Goal: Information Seeking & Learning: Learn about a topic

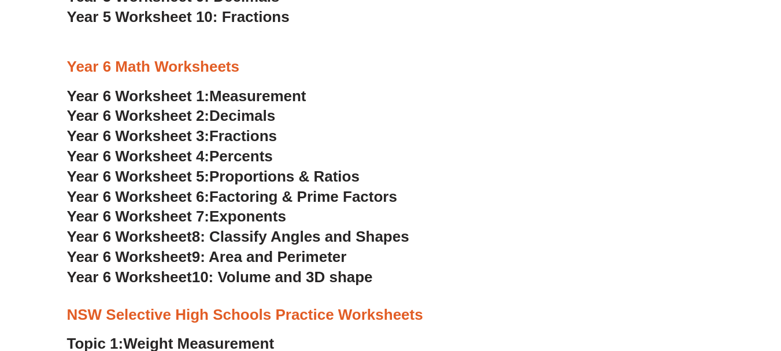
scroll to position [2181, 0]
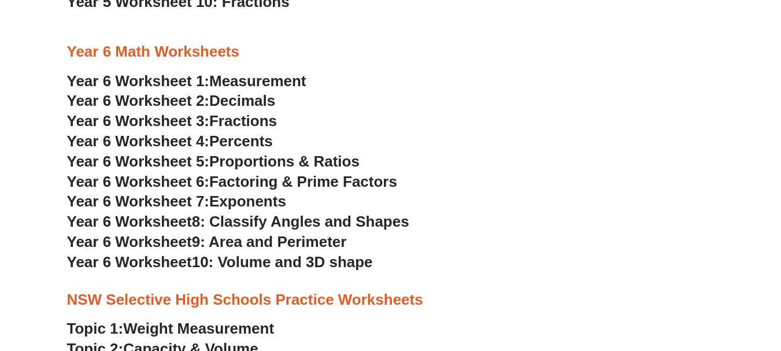
click at [317, 178] on span "Factoring & Prime Factors" at bounding box center [303, 181] width 188 height 17
click at [416, 76] on h3 "Year 6 Worksheet 1: Measurement" at bounding box center [391, 82] width 648 height 20
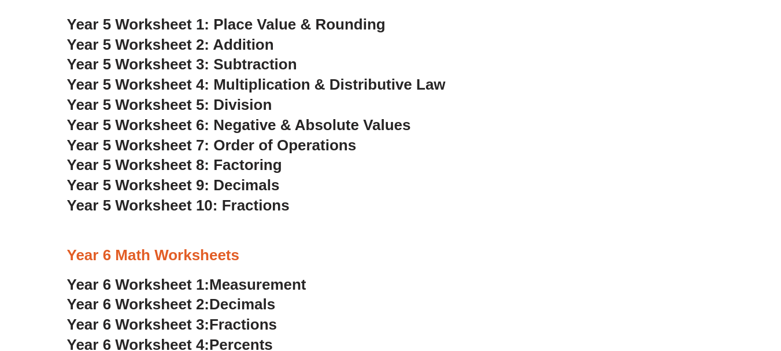
scroll to position [1963, 0]
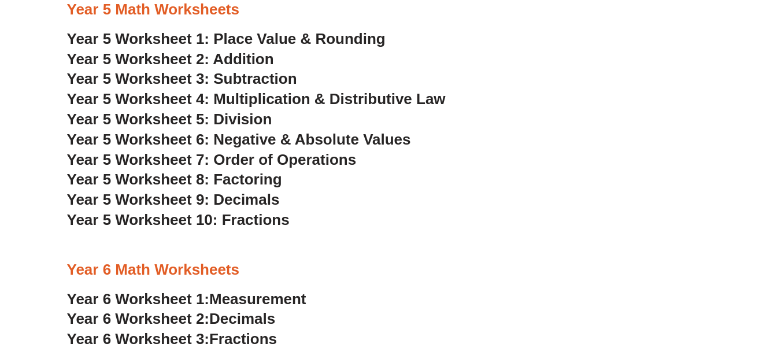
click at [312, 161] on span "Year 5 Worksheet 7: Order of Operations" at bounding box center [212, 159] width 290 height 17
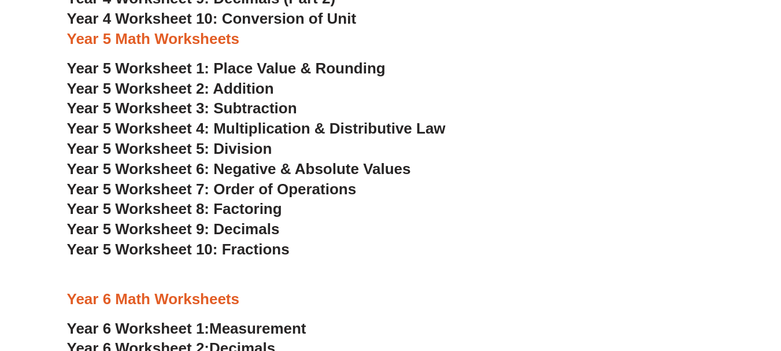
click at [331, 68] on span "Year 5 Worksheet 1: Place Value & Rounding" at bounding box center [226, 68] width 319 height 17
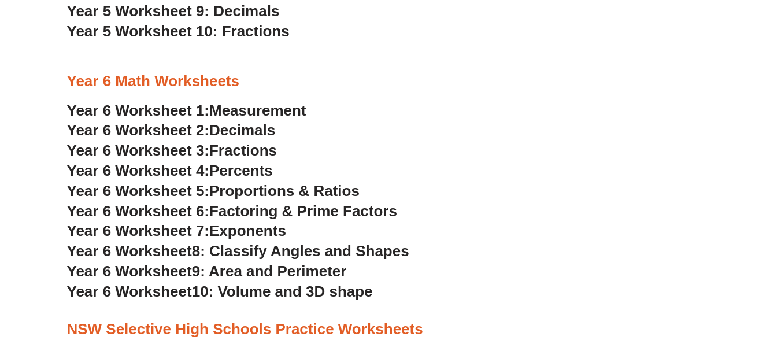
scroll to position [2195, 0]
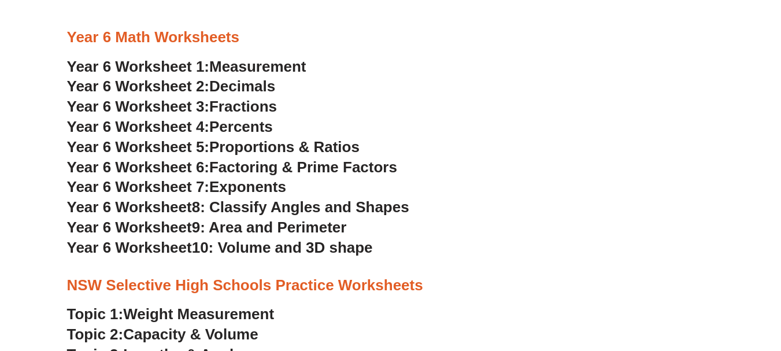
click at [308, 234] on span "9: Area and Perimeter" at bounding box center [269, 227] width 155 height 17
click at [376, 208] on span "8: Classify Angles and Shapes" at bounding box center [300, 206] width 217 height 17
click at [257, 84] on span "Decimals" at bounding box center [242, 85] width 66 height 17
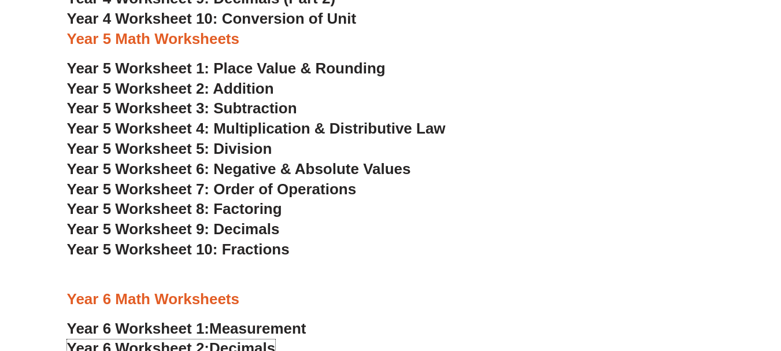
scroll to position [1919, 0]
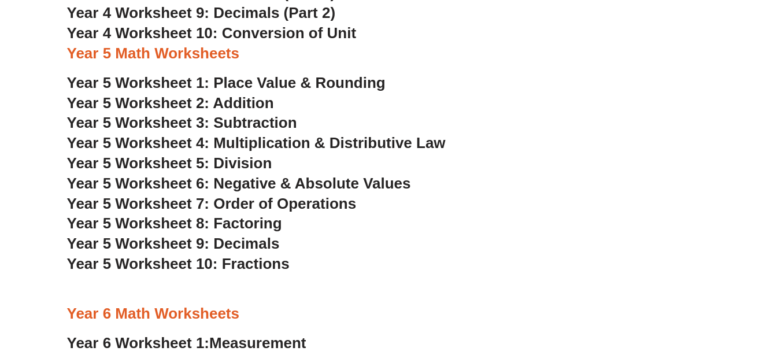
click at [264, 165] on span "Year 5 Worksheet 5: Division" at bounding box center [169, 162] width 205 height 17
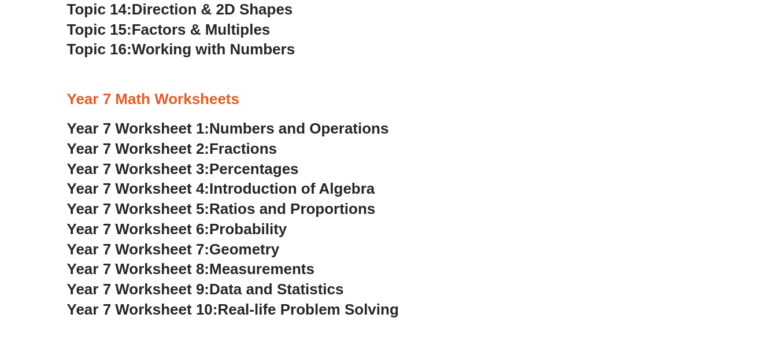
scroll to position [2776, 0]
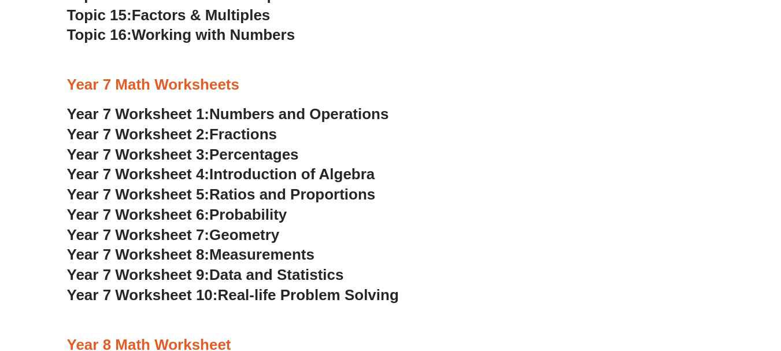
click at [330, 176] on span "Introduction of Algebra" at bounding box center [291, 173] width 165 height 17
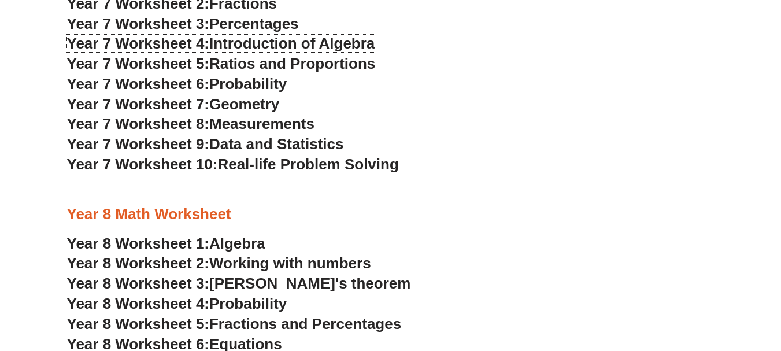
scroll to position [2922, 0]
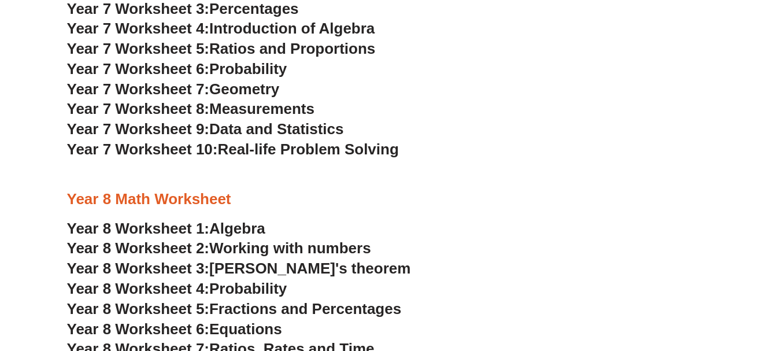
click at [253, 223] on span "Algebra" at bounding box center [237, 228] width 56 height 17
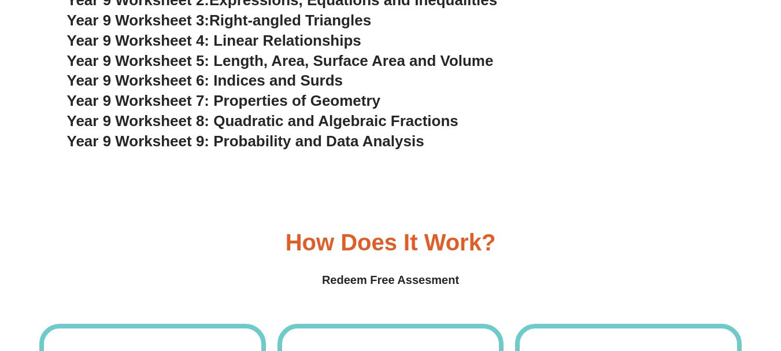
scroll to position [3547, 0]
